Goal: Communication & Community: Answer question/provide support

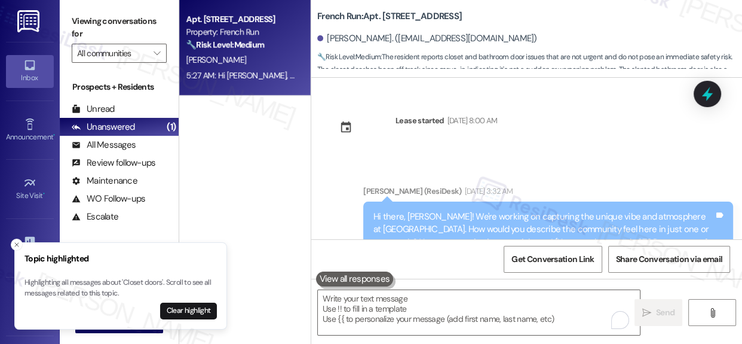
scroll to position [2845, 0]
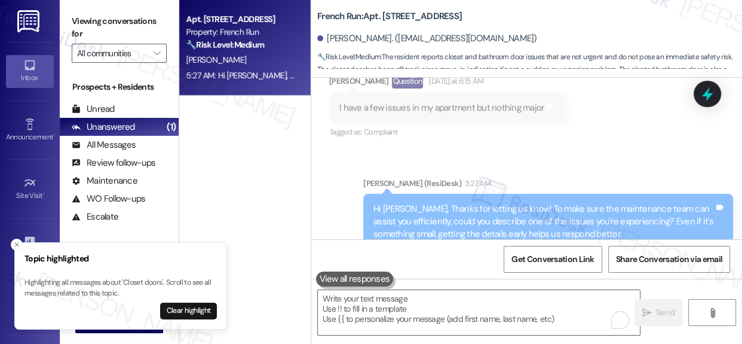
click at [465, 203] on div "Hi [PERSON_NAME], Thanks for letting us know! To make sure the maintenance team…" at bounding box center [543, 222] width 341 height 38
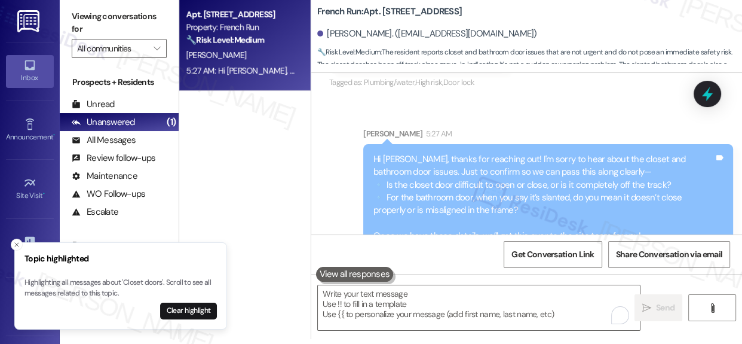
scroll to position [6, 0]
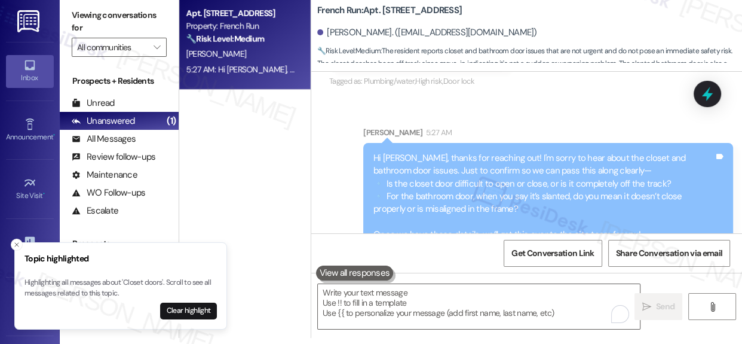
click at [498, 171] on div "Hi [PERSON_NAME], thanks for reaching out! I'm sorry to hear about the closet a…" at bounding box center [543, 197] width 341 height 90
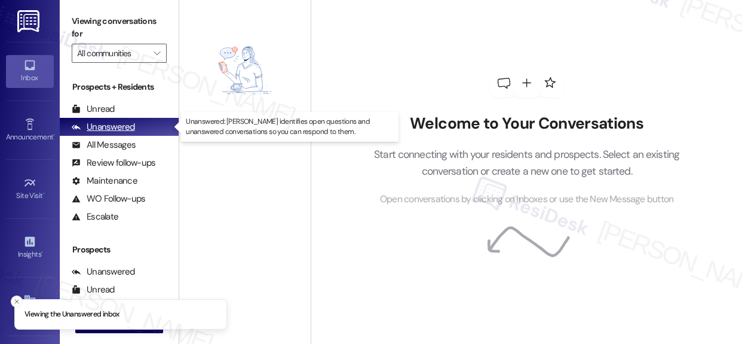
click at [138, 129] on div "Unanswered (0)" at bounding box center [119, 127] width 119 height 18
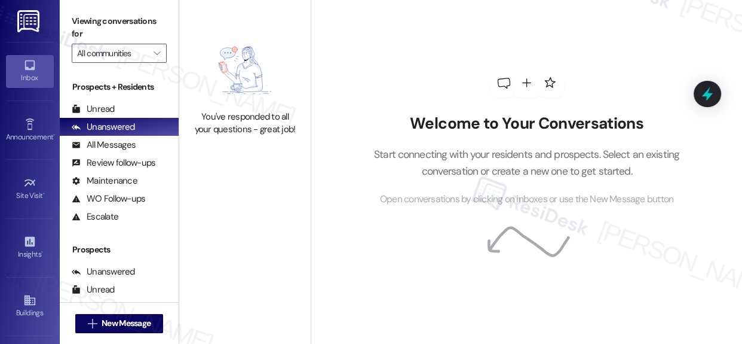
click at [353, 74] on div "Welcome to Your Conversations Start connecting with your residents and prospect…" at bounding box center [527, 137] width 359 height 275
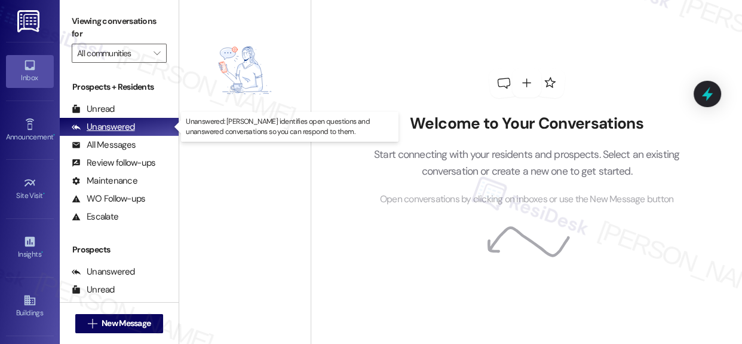
click at [121, 127] on div "Unanswered" at bounding box center [103, 127] width 63 height 13
